Goal: Information Seeking & Learning: Learn about a topic

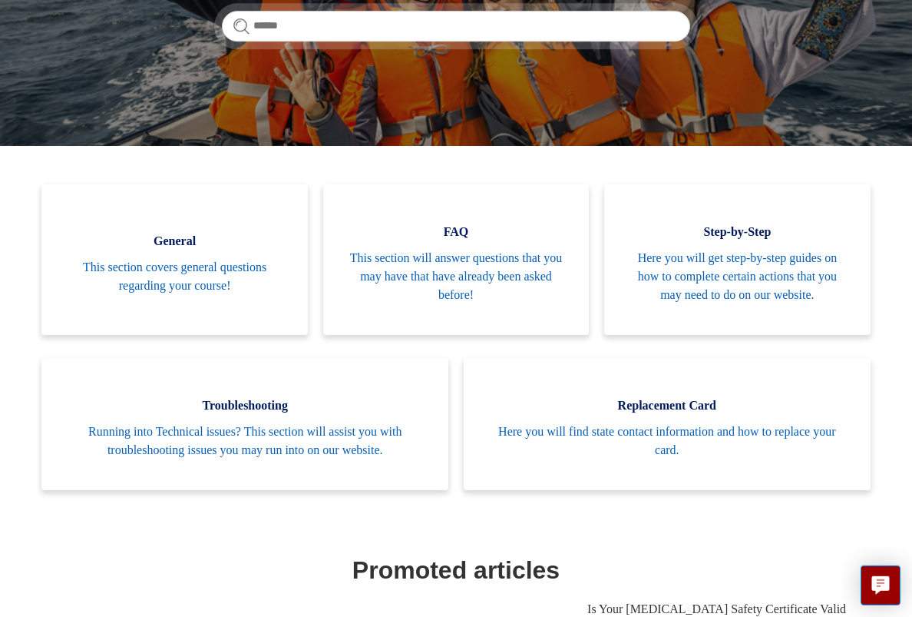
scroll to position [260, 0]
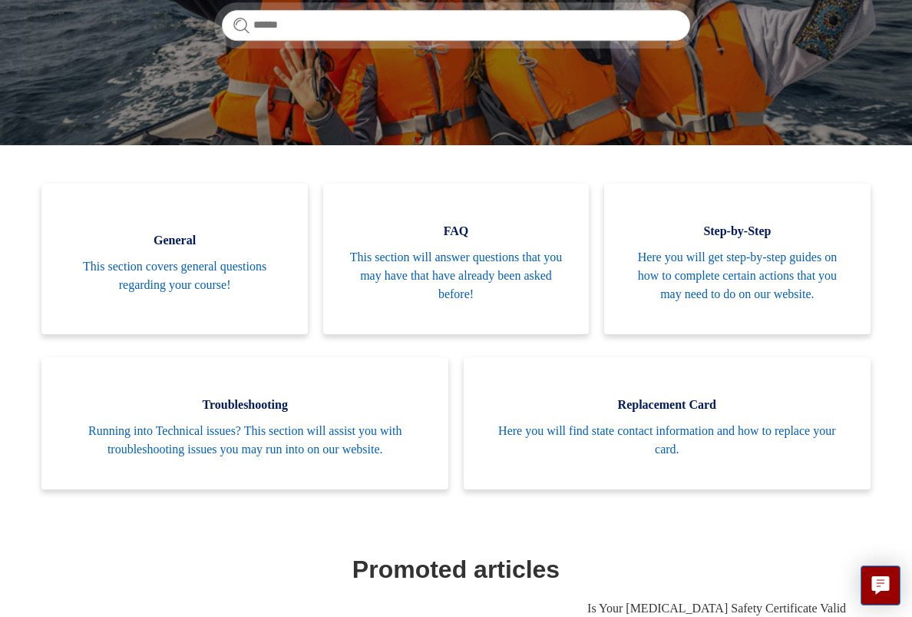
click at [783, 276] on span "Here you will get step-by-step guides on how to complete certain actions that y…" at bounding box center [737, 275] width 220 height 55
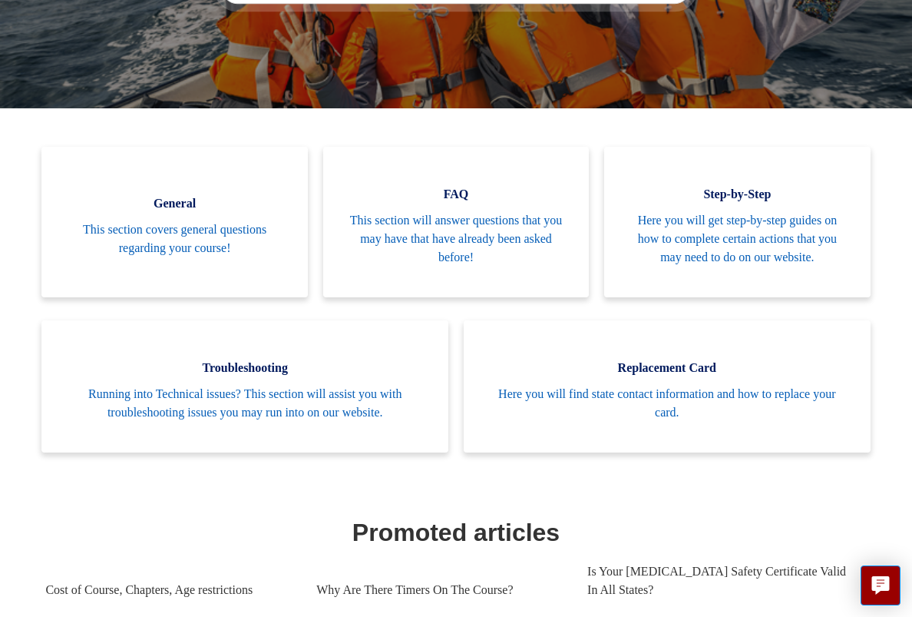
click at [484, 235] on span "This section will answer questions that you may have that have already been ask…" at bounding box center [456, 238] width 220 height 55
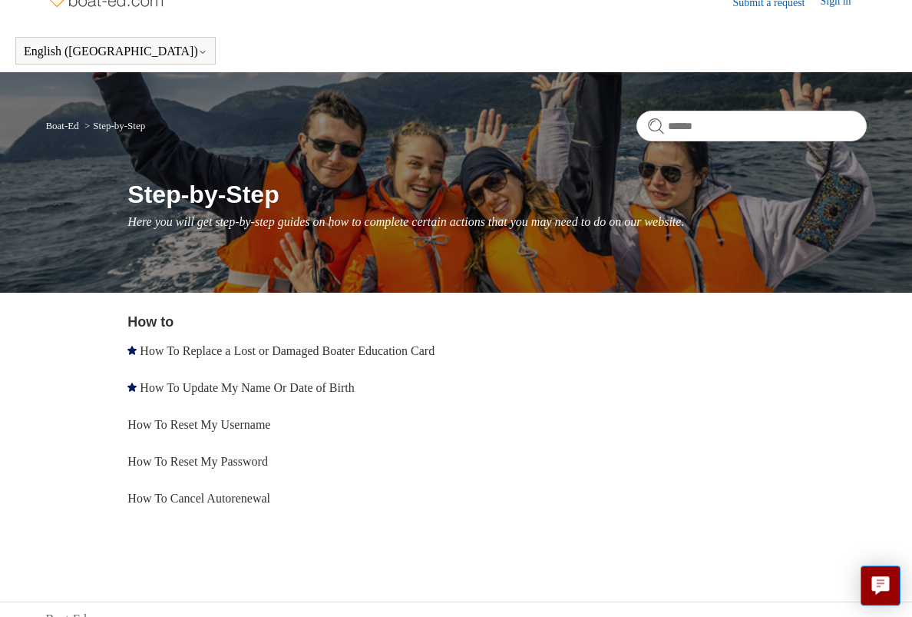
scroll to position [25, 0]
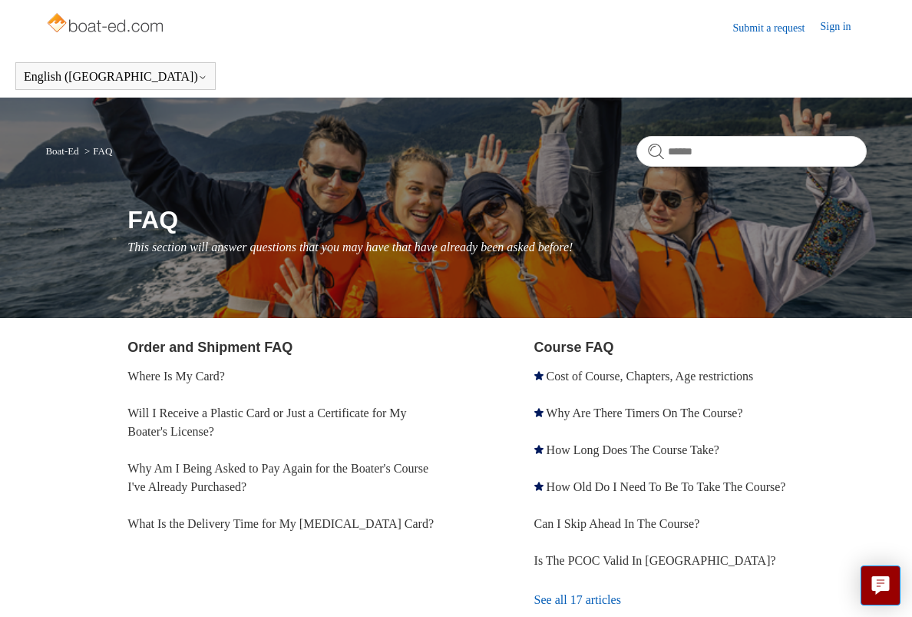
click at [733, 415] on link "Why Are There Timers On The Course?" at bounding box center [644, 412] width 197 height 13
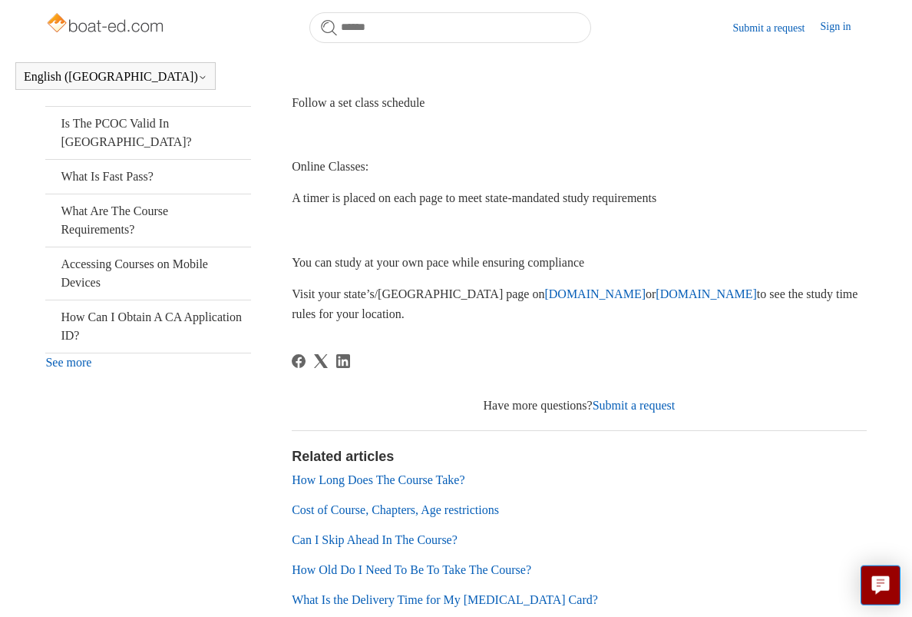
scroll to position [422, 0]
click at [499, 507] on link "Cost of Course, Chapters, Age restrictions" at bounding box center [395, 508] width 207 height 13
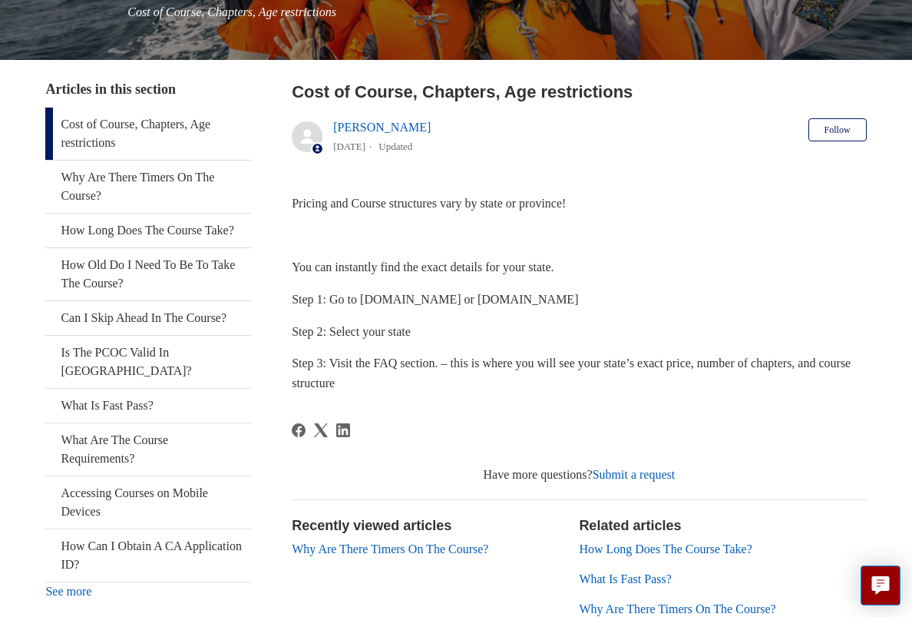
scroll to position [230, 0]
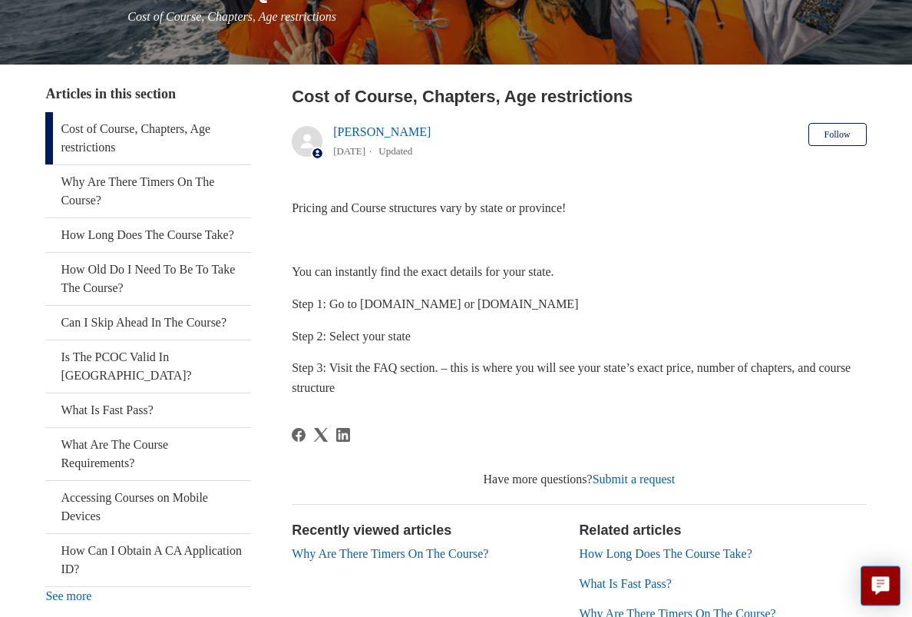
click at [174, 240] on link "How Long Does The Course Take?" at bounding box center [147, 235] width 205 height 34
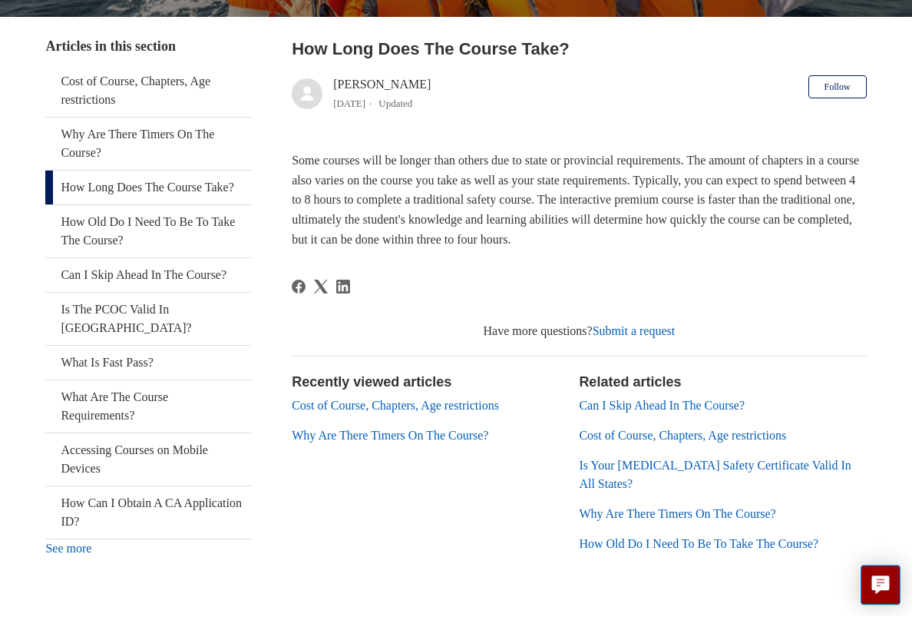
scroll to position [277, 0]
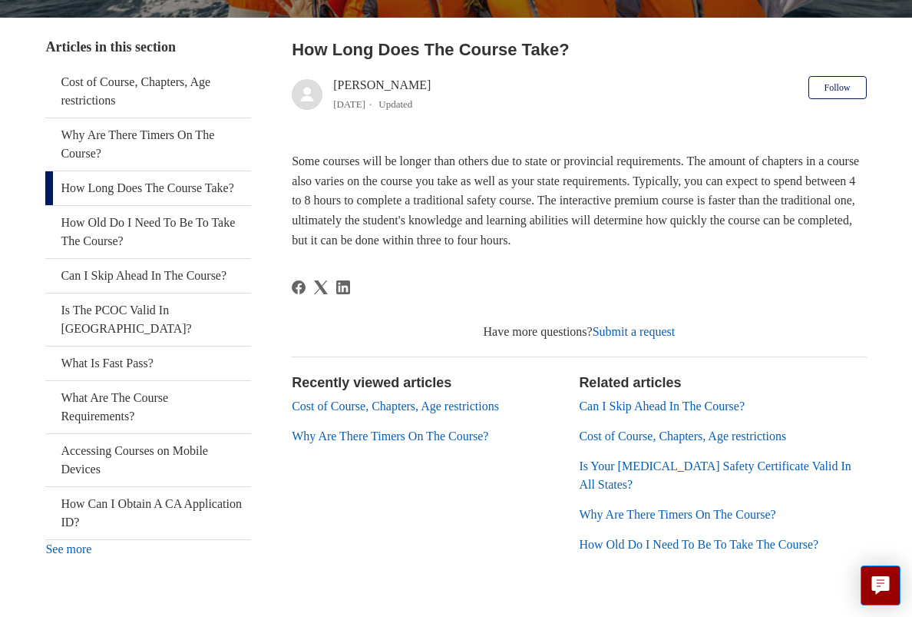
click at [382, 52] on h2 "How Long Does The Course Take?" at bounding box center [579, 49] width 574 height 25
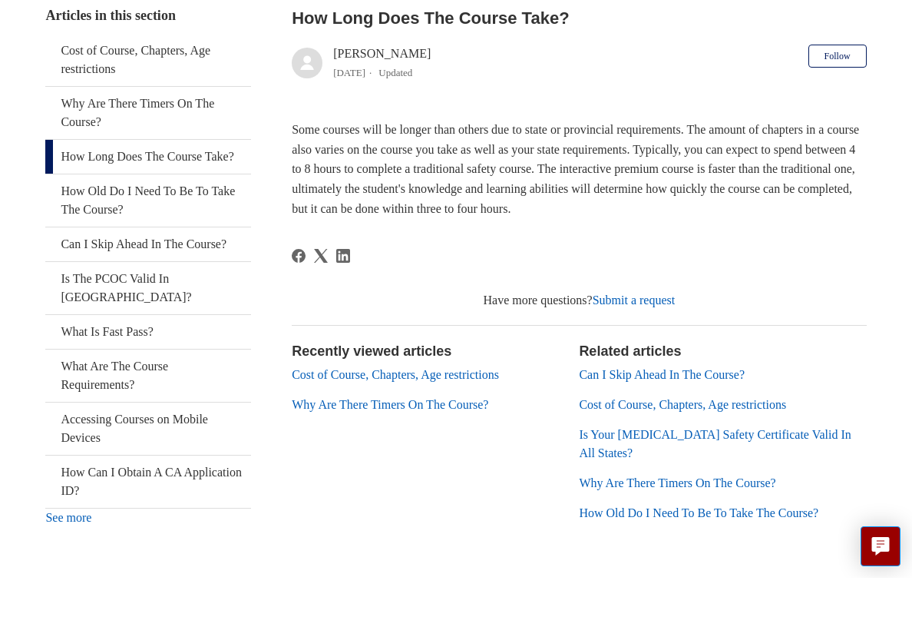
scroll to position [270, 0]
